Goal: Find specific page/section: Find specific page/section

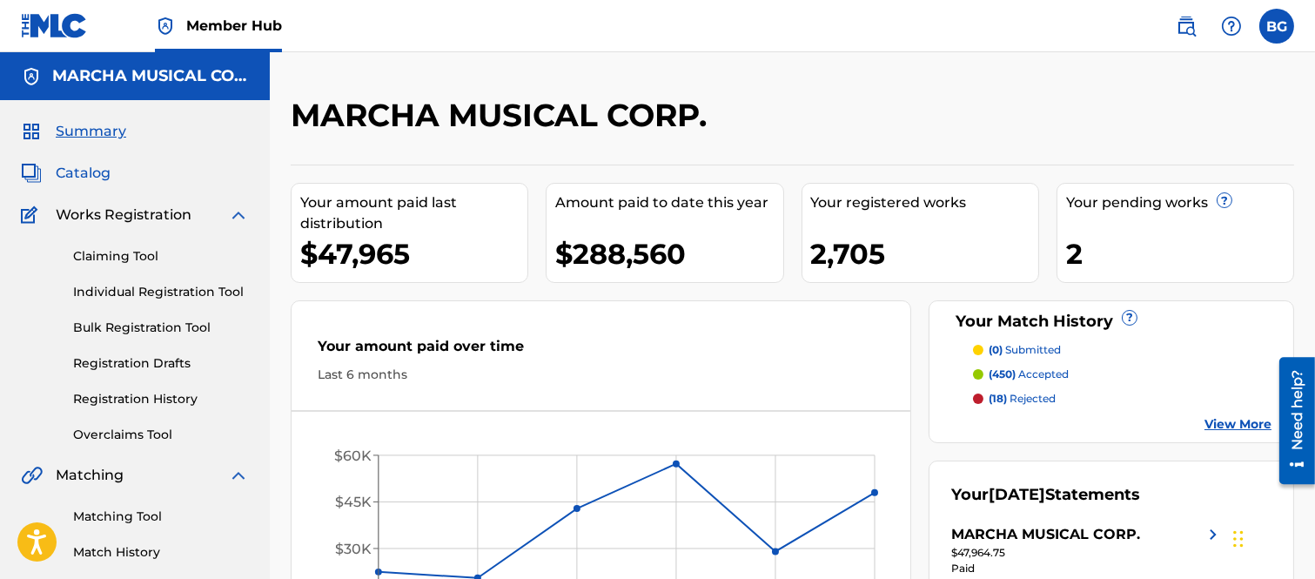
click at [89, 172] on span "Catalog" at bounding box center [83, 173] width 55 height 21
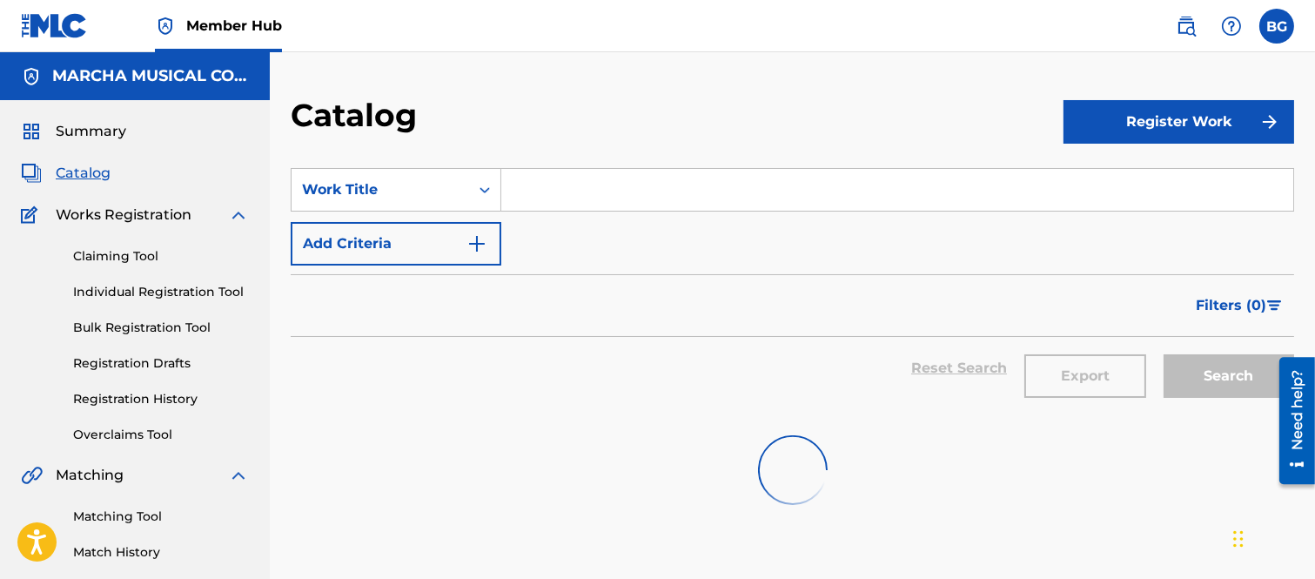
click at [573, 178] on input "Search Form" at bounding box center [897, 190] width 792 height 42
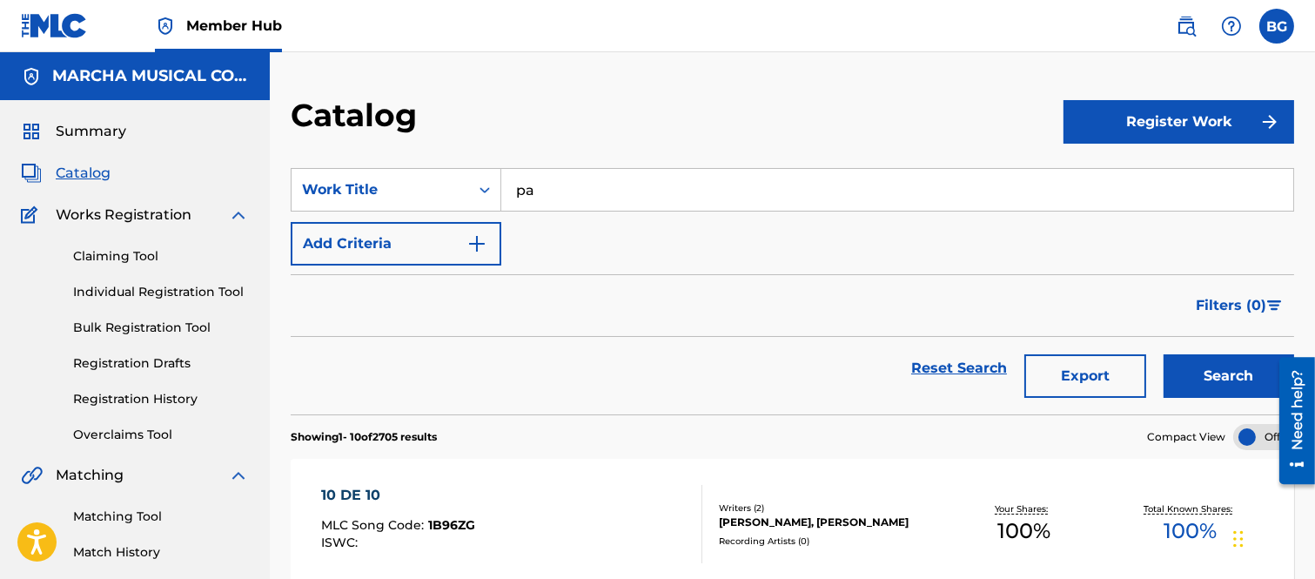
type input "p"
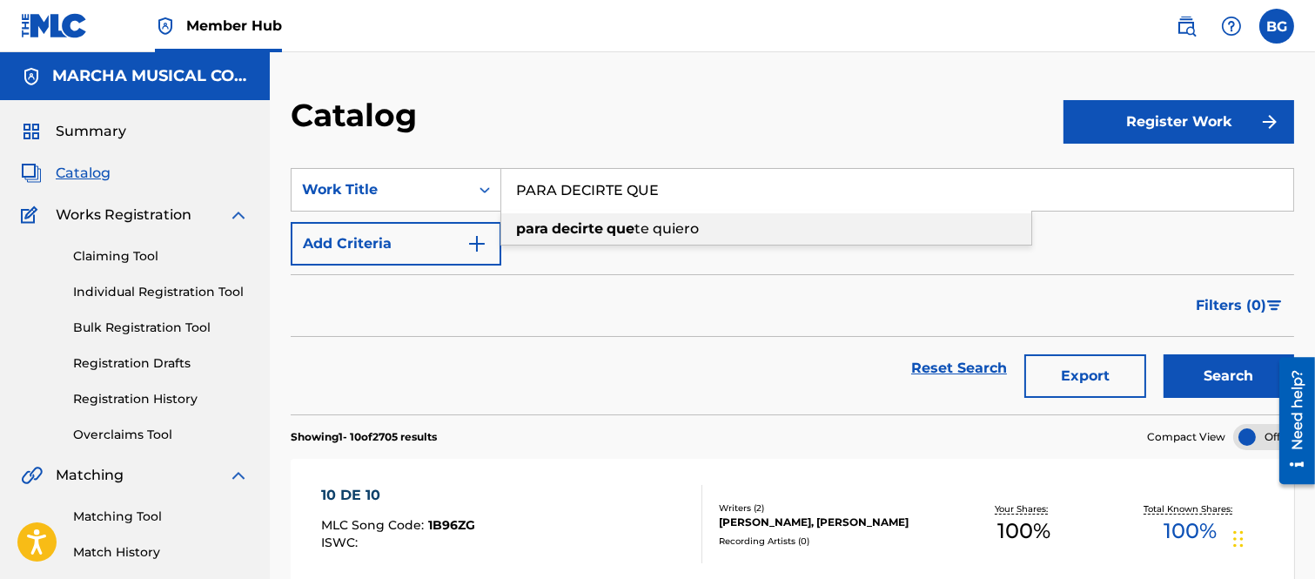
click at [561, 224] on strong "decirte" at bounding box center [577, 228] width 51 height 17
type input "para decirte que te quiero"
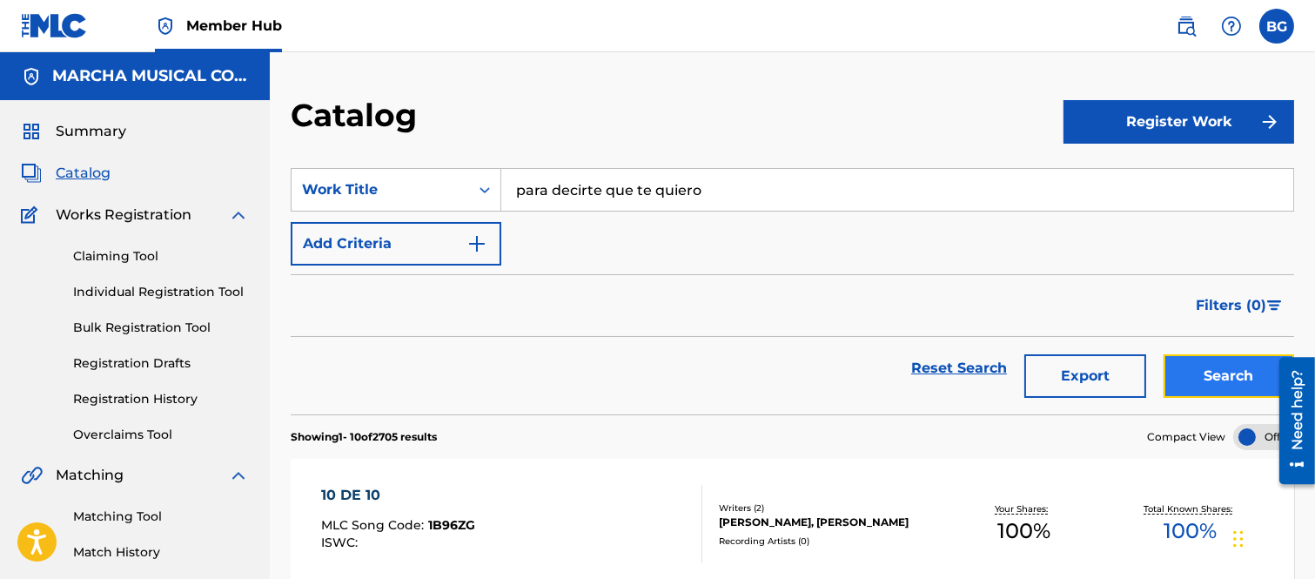
click at [1203, 374] on button "Search" at bounding box center [1228, 376] width 131 height 44
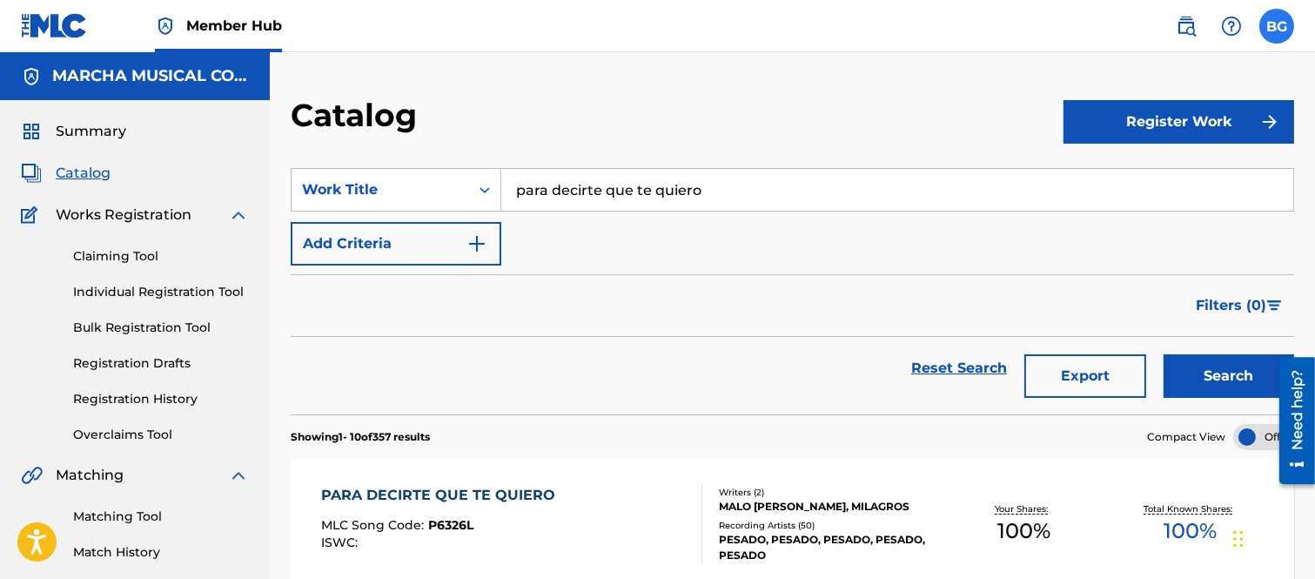
drag, startPoint x: 1270, startPoint y: 22, endPoint x: 1262, endPoint y: 24, distance: 9.1
click at [1270, 22] on label at bounding box center [1276, 26] width 35 height 35
click at [1276, 26] on input "BG Bertha Alicia Garza [EMAIL_ADDRESS][PERSON_NAME][DOMAIN_NAME] Notification P…" at bounding box center [1276, 26] width 0 height 0
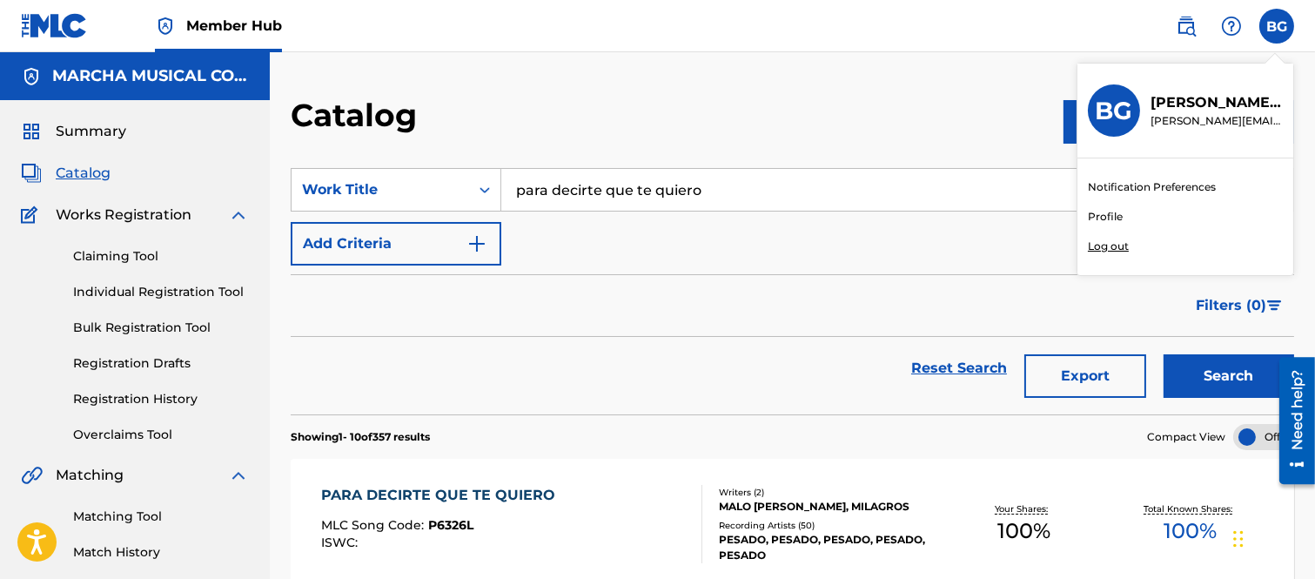
click at [1109, 246] on p "Log out" at bounding box center [1108, 246] width 41 height 16
click at [1276, 26] on input "BG Bertha Alicia Garza [EMAIL_ADDRESS][PERSON_NAME][DOMAIN_NAME] Notification P…" at bounding box center [1276, 26] width 0 height 0
